Goal: Communication & Community: Answer question/provide support

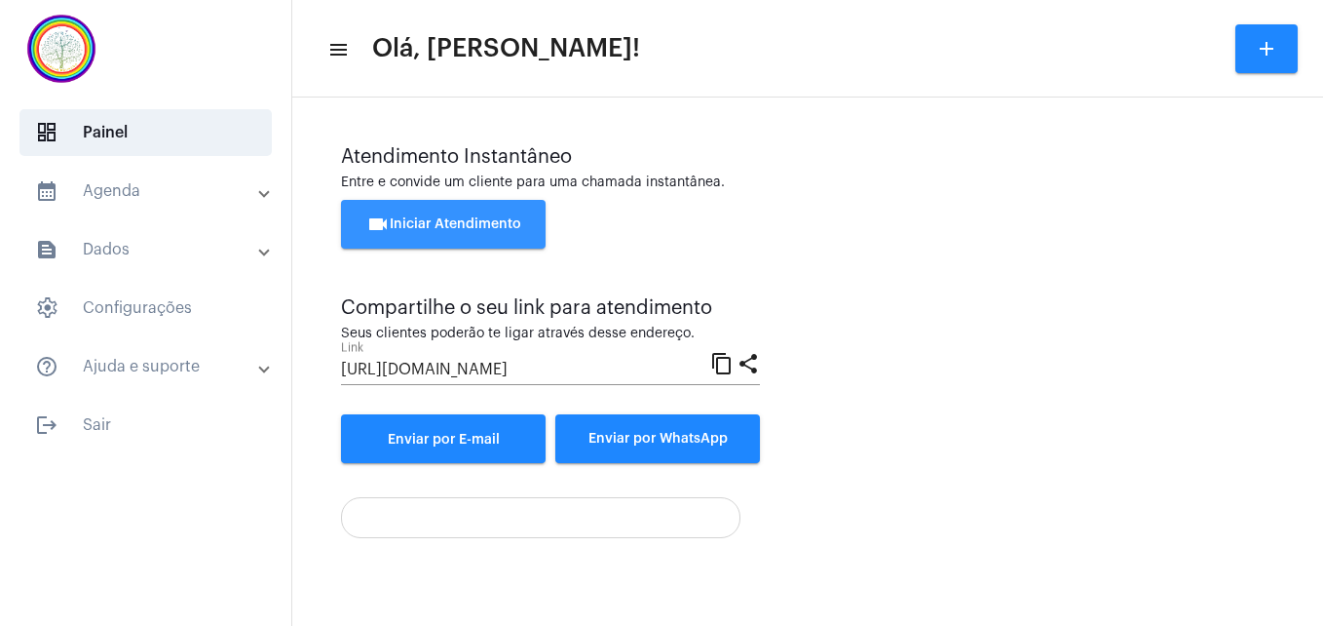
click at [461, 225] on span "videocam Iniciar Atendimento" at bounding box center [443, 224] width 155 height 14
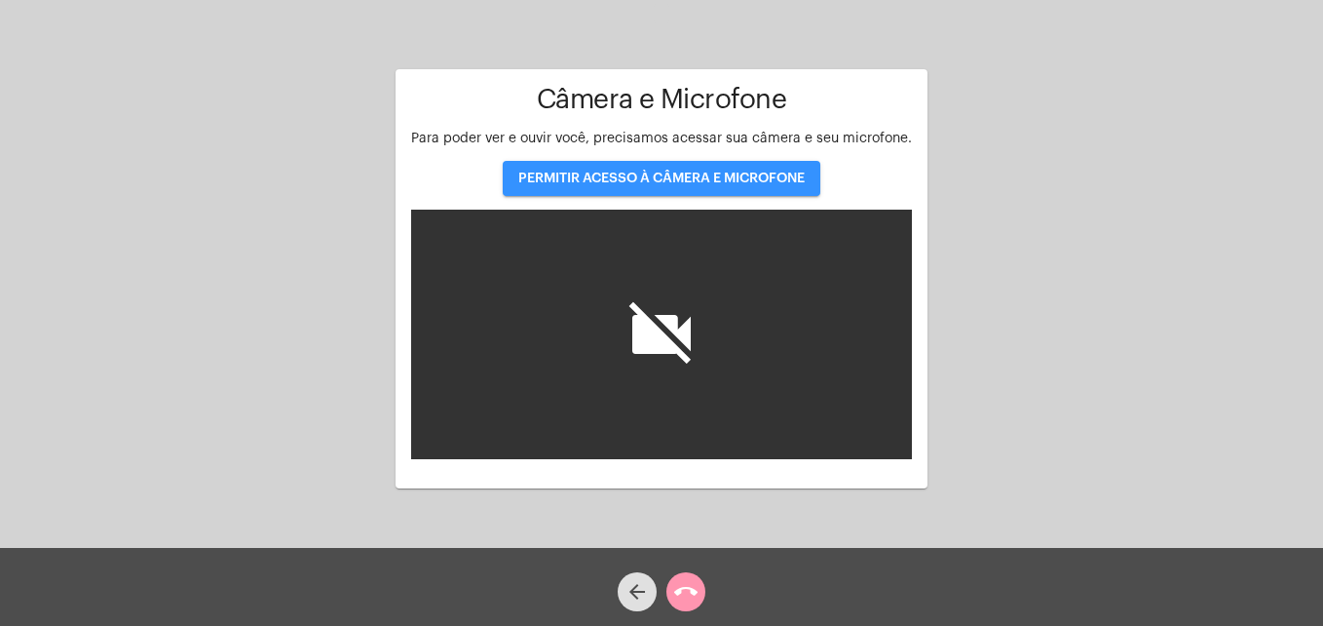
click at [683, 170] on button "PERMITIR ACESSO À CÂMERA E MICROFONE" at bounding box center [662, 178] width 318 height 35
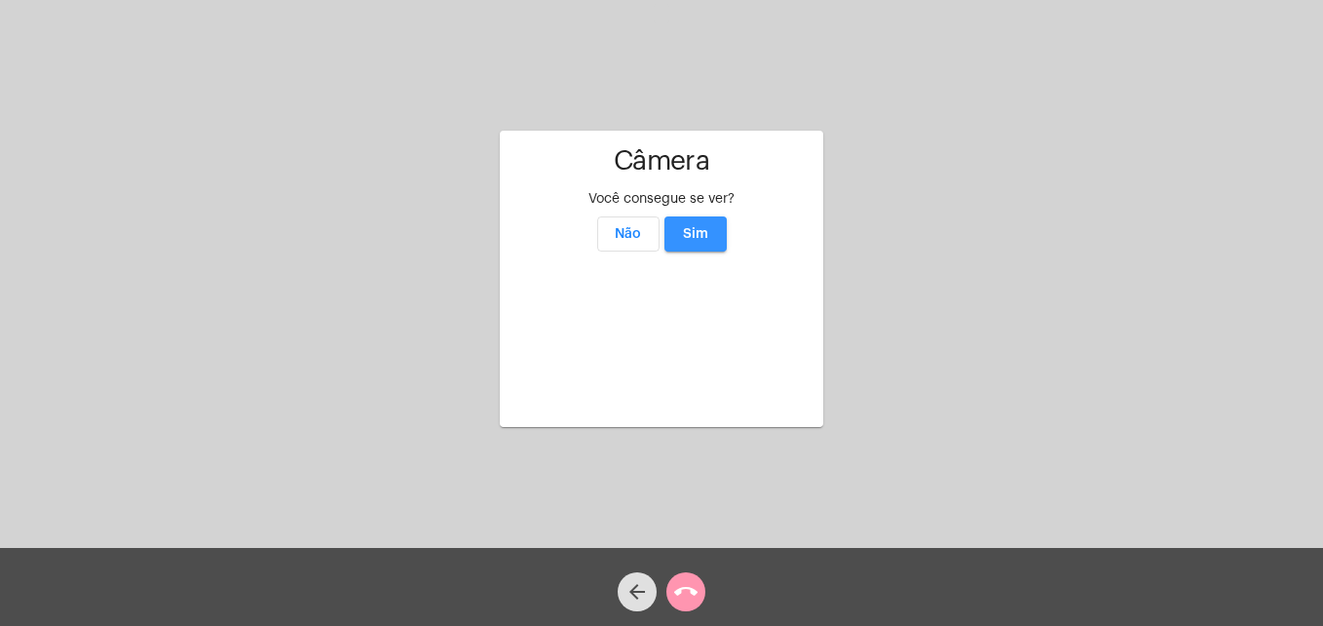
click at [695, 227] on span "Sim" at bounding box center [695, 234] width 25 height 14
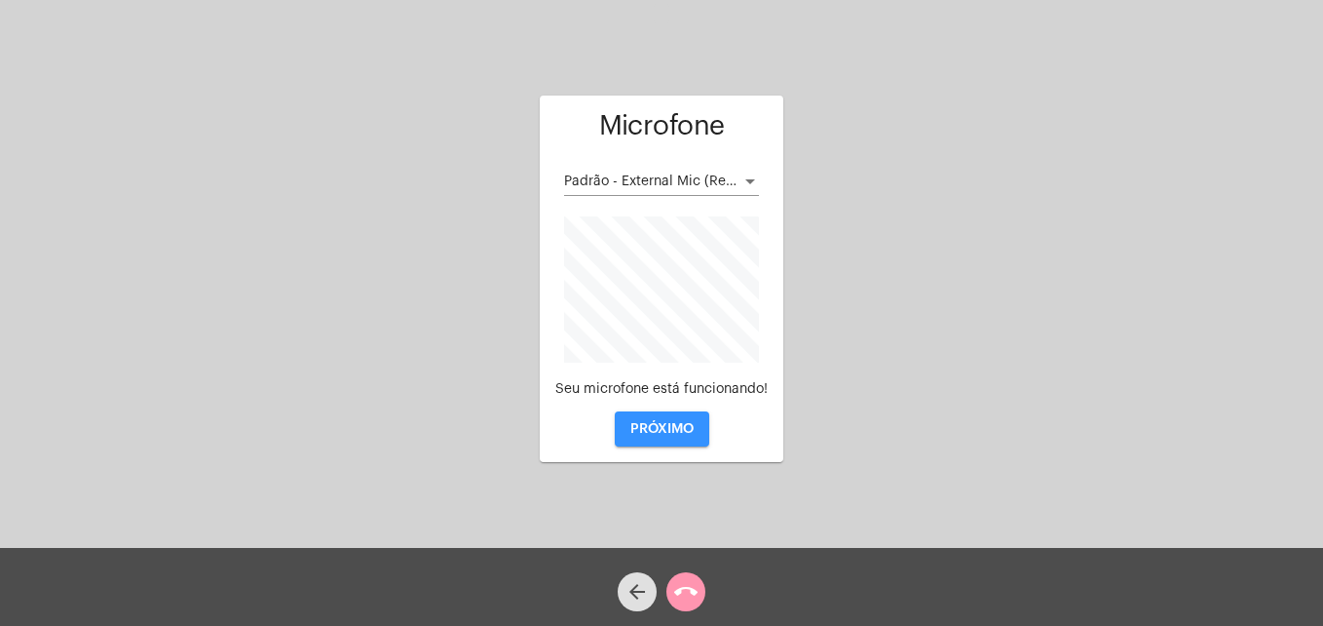
click at [664, 437] on button "PRÓXIMO" at bounding box center [662, 428] width 95 height 35
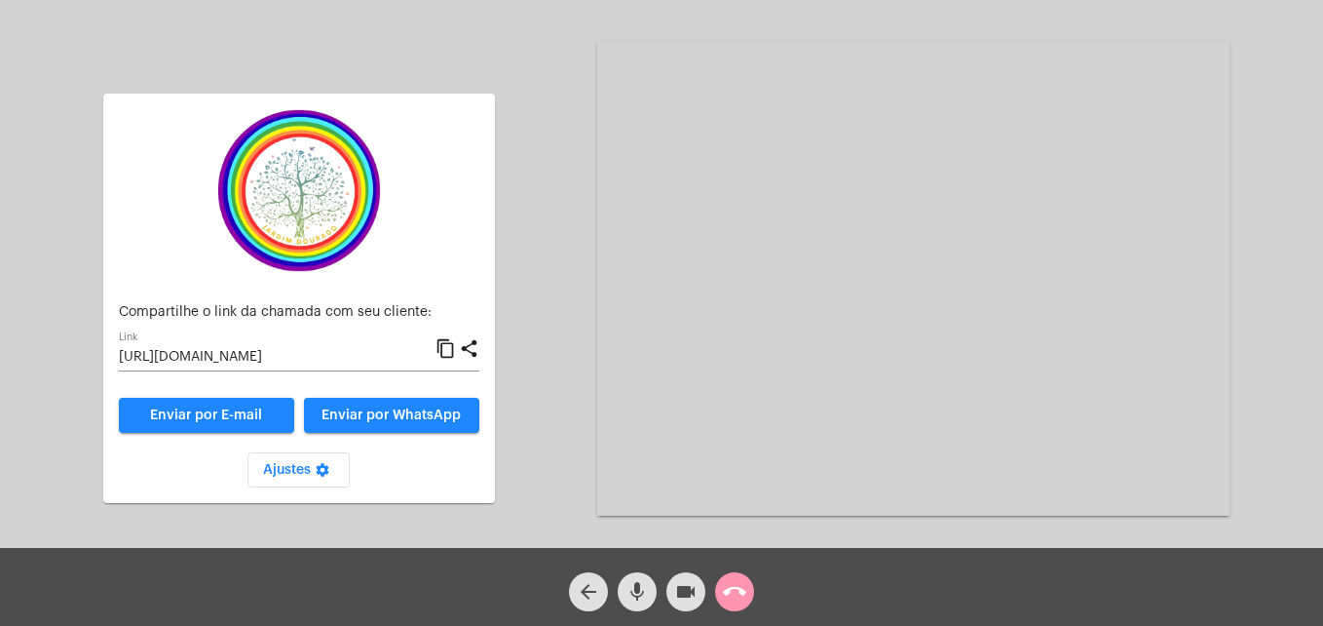
click at [443, 346] on mat-icon "content_copy" at bounding box center [446, 348] width 20 height 23
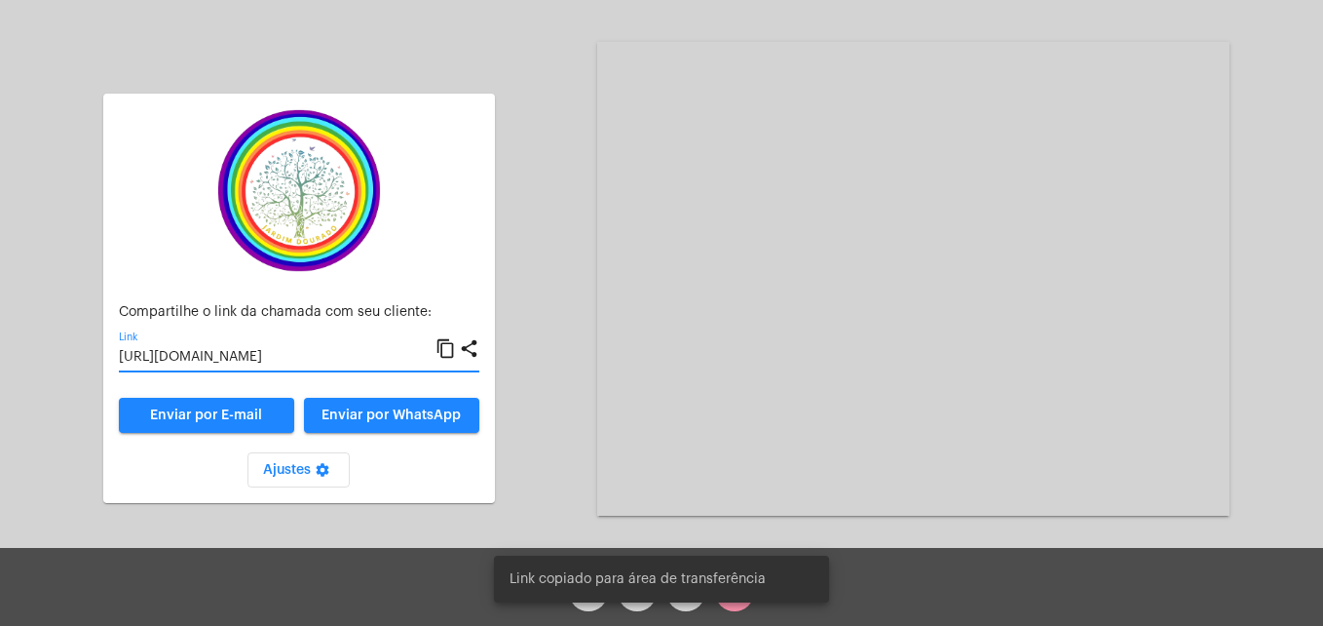
click at [431, 414] on span "Enviar por WhatsApp" at bounding box center [391, 415] width 139 height 14
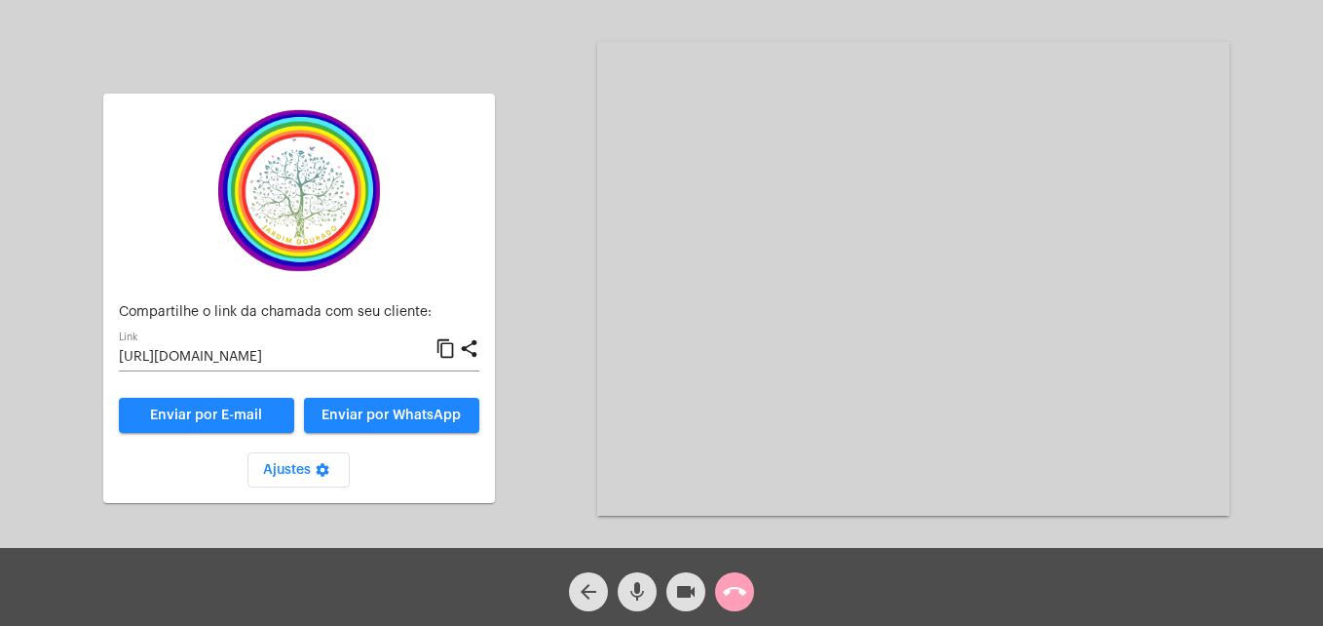
click at [741, 592] on mat-icon "call_end" at bounding box center [734, 591] width 23 height 23
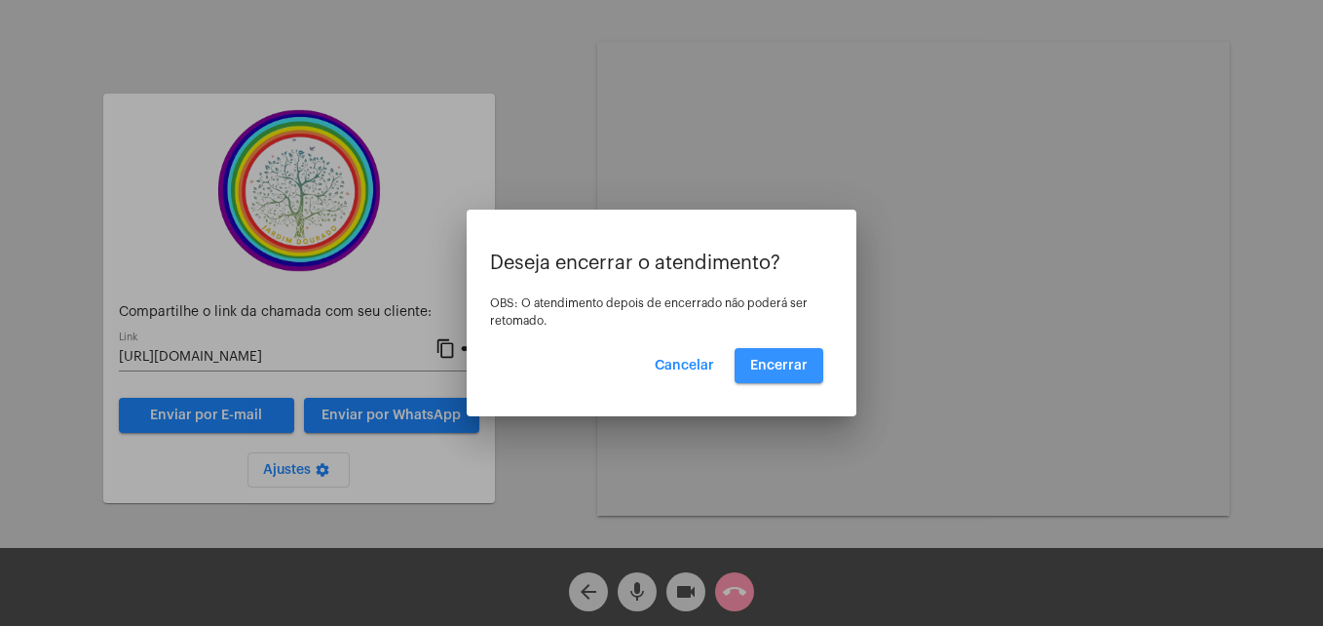
click at [762, 376] on button "Encerrar" at bounding box center [779, 365] width 89 height 35
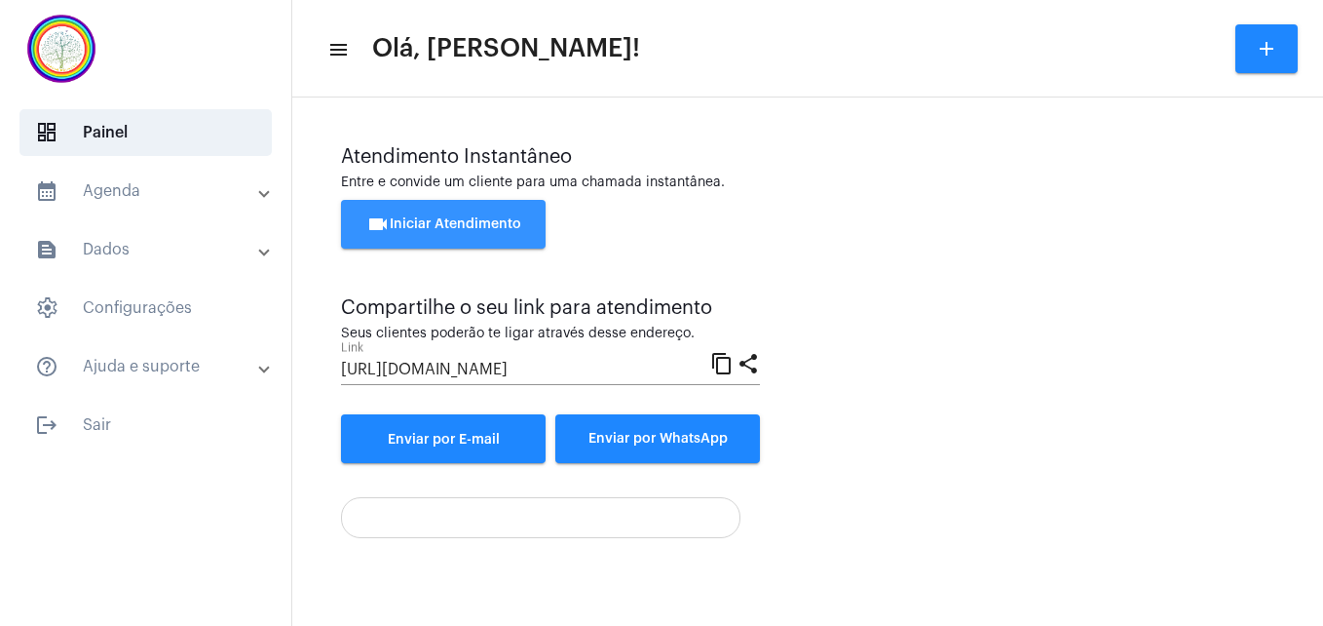
click at [453, 222] on span "videocam Iniciar Atendimento" at bounding box center [443, 224] width 155 height 14
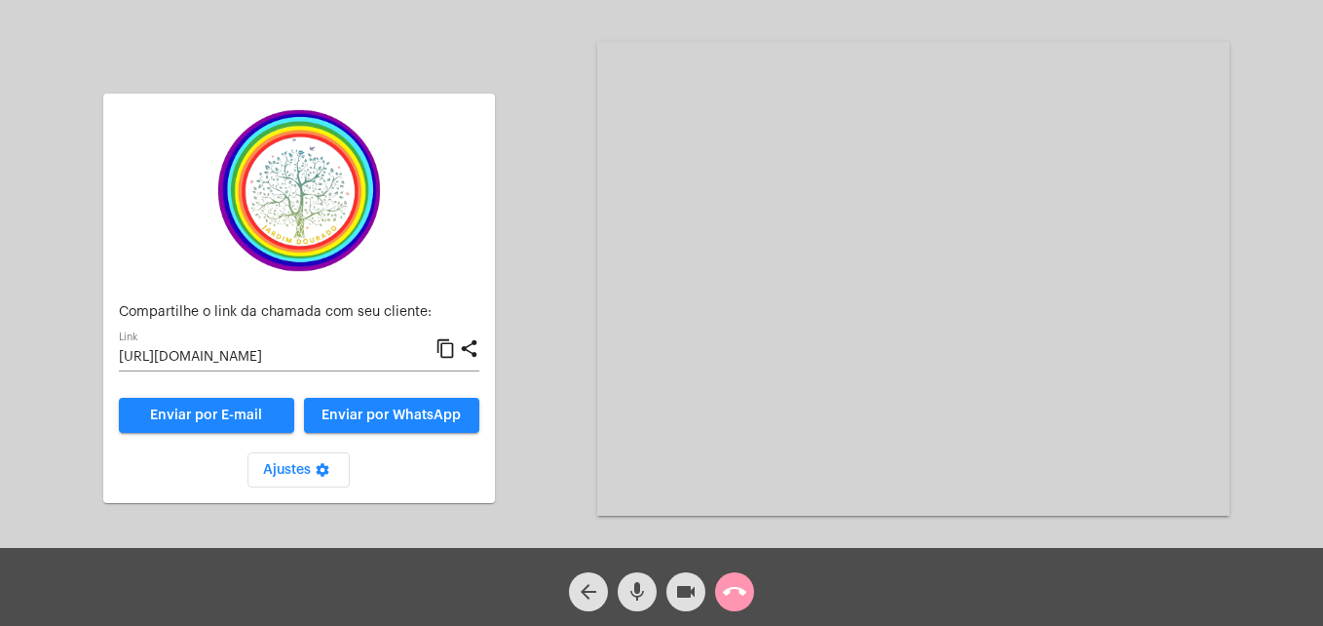
click at [447, 350] on mat-icon "content_copy" at bounding box center [446, 348] width 20 height 23
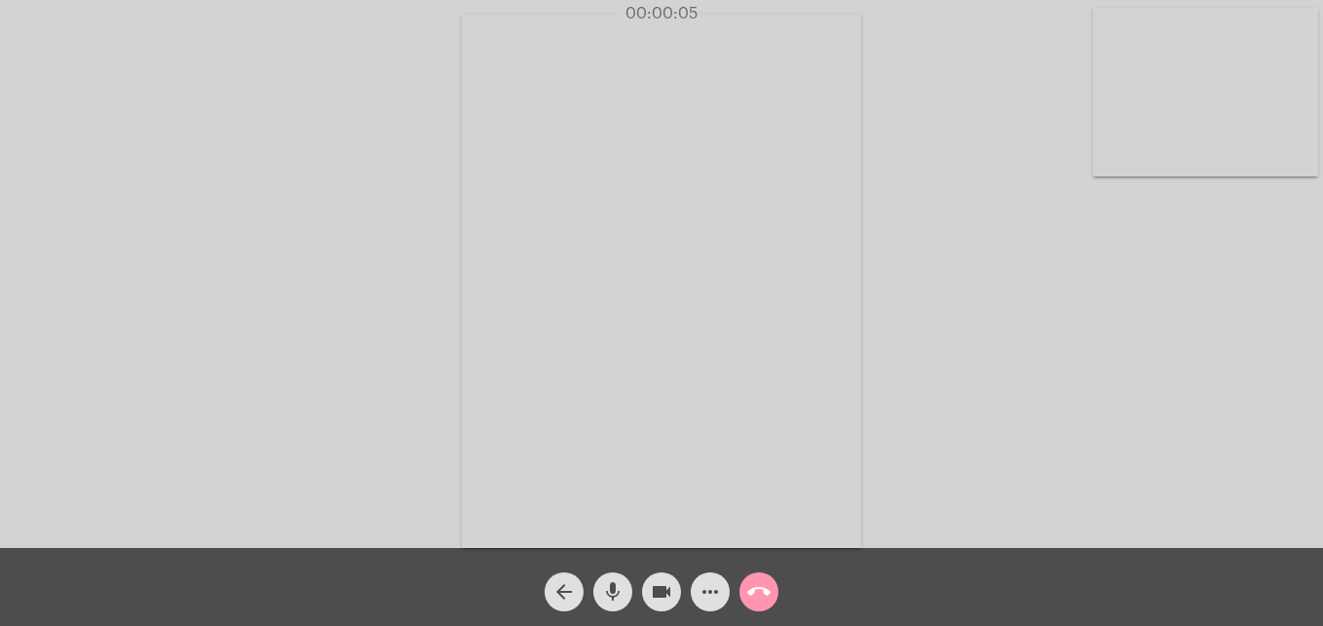
click at [1142, 143] on video at bounding box center [1205, 92] width 225 height 169
click at [540, 518] on video at bounding box center [838, 279] width 710 height 533
